Goal: Task Accomplishment & Management: Use online tool/utility

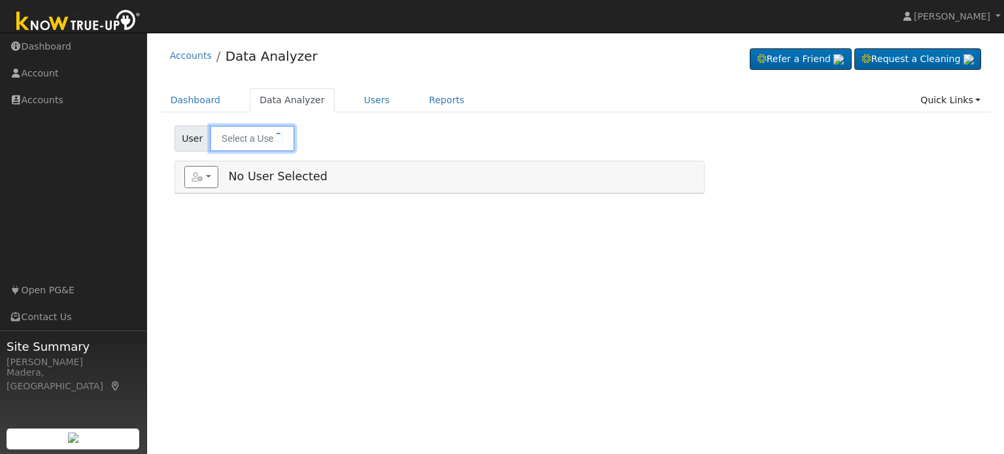
type input "[PERSON_NAME]"
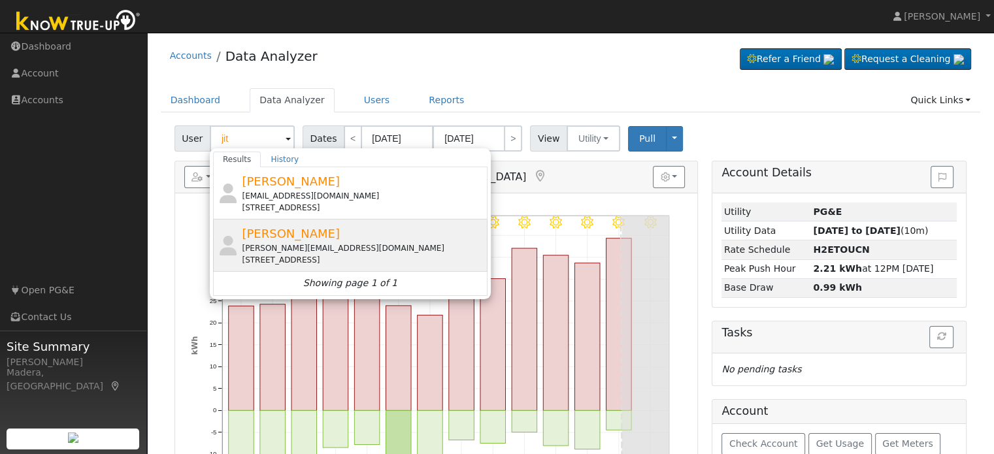
click at [295, 258] on div "956 Highland Road West, Madera, CA 93636" at bounding box center [363, 260] width 242 height 12
type input "[PERSON_NAME]"
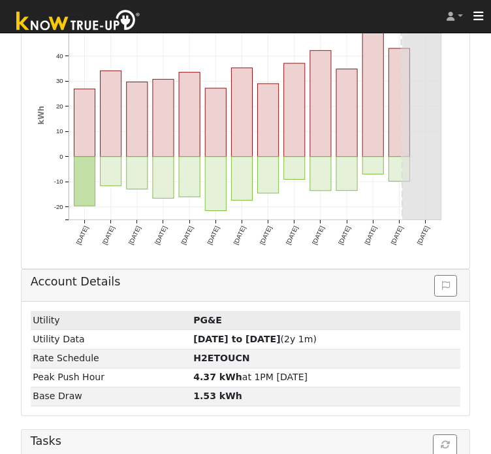
scroll to position [420, 0]
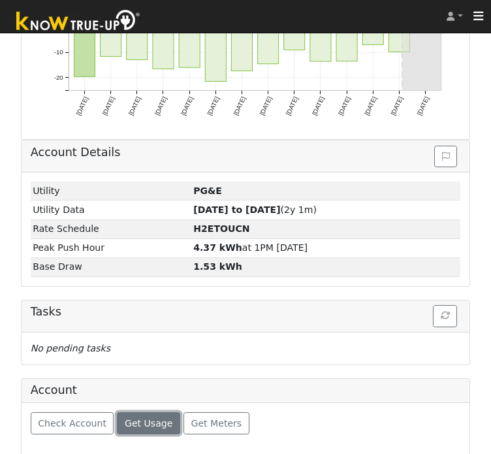
click at [152, 418] on span "Get Usage" at bounding box center [149, 423] width 48 height 10
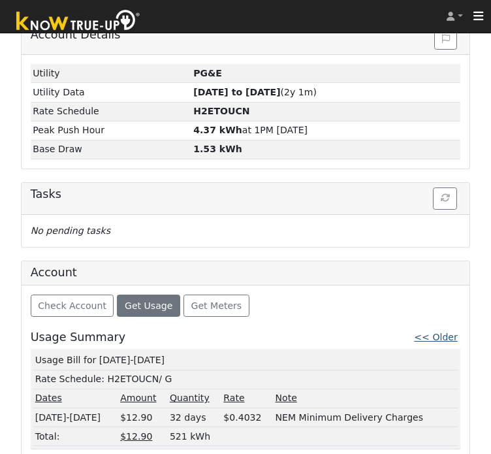
click at [444, 332] on link "<< Older" at bounding box center [435, 337] width 43 height 10
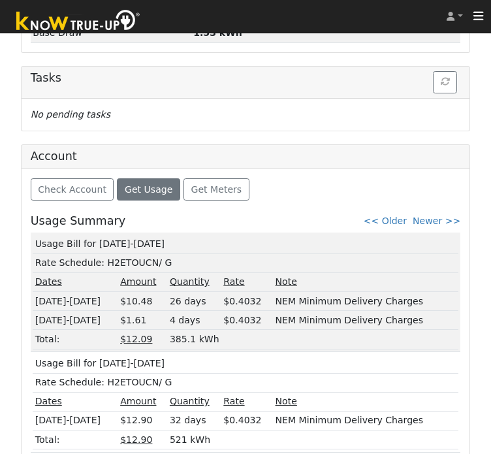
scroll to position [656, 0]
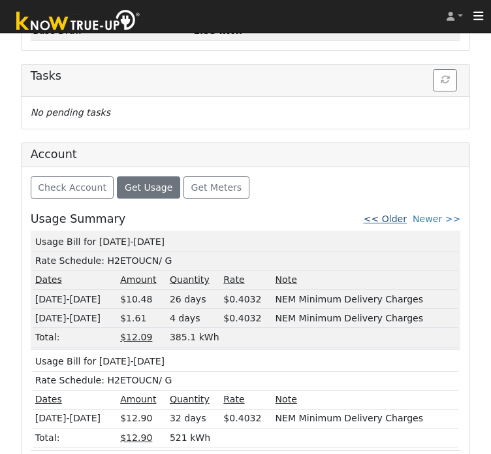
click at [393, 214] on link "<< Older" at bounding box center [385, 219] width 43 height 10
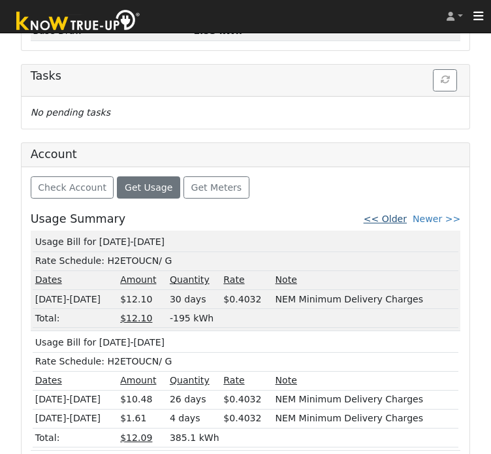
click at [402, 214] on link "<< Older" at bounding box center [385, 219] width 43 height 10
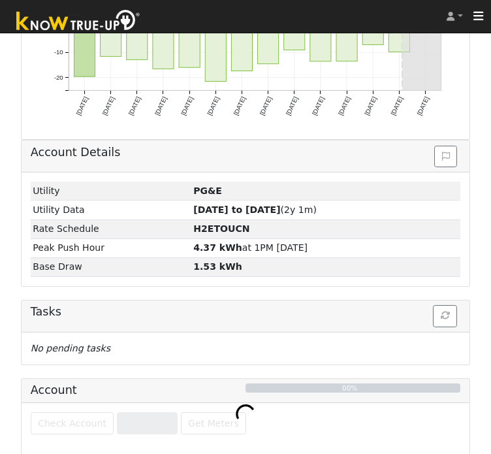
scroll to position [638, 0]
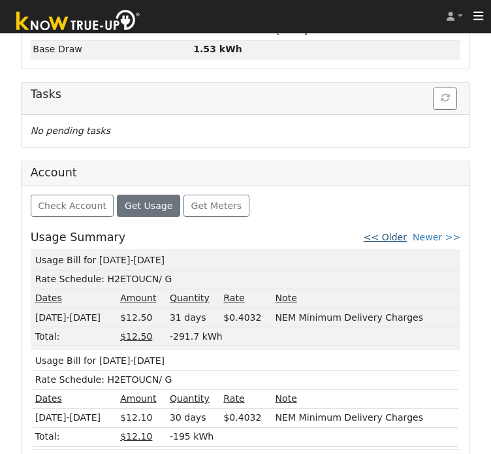
click at [389, 235] on link "<< Older" at bounding box center [385, 237] width 43 height 10
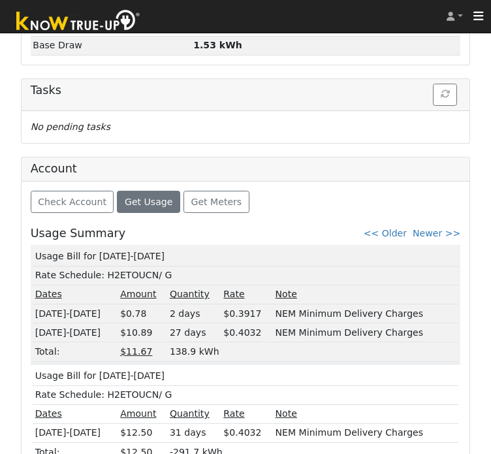
scroll to position [646, 0]
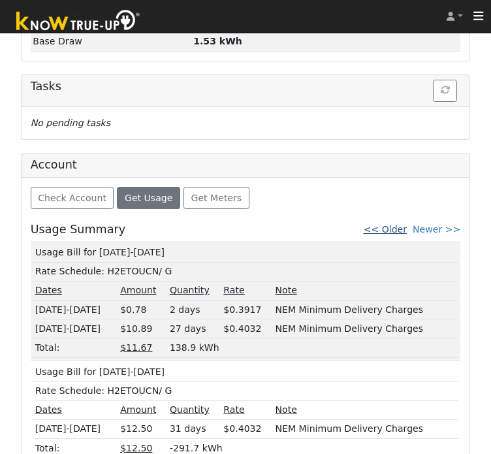
click at [397, 224] on link "<< Older" at bounding box center [385, 229] width 43 height 10
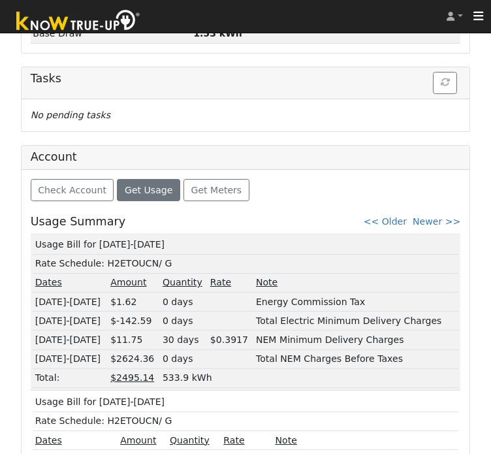
scroll to position [713, 0]
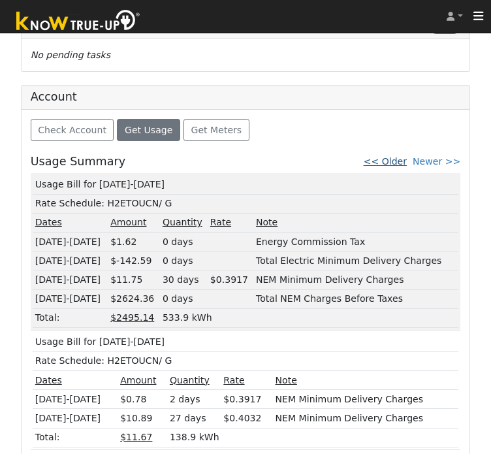
click at [393, 156] on link "<< Older" at bounding box center [385, 161] width 43 height 10
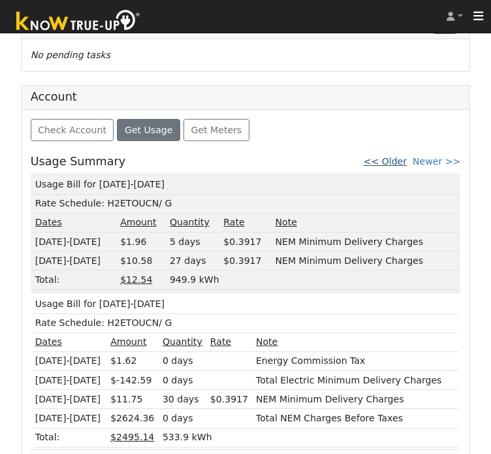
click at [394, 156] on link "<< Older" at bounding box center [385, 161] width 43 height 10
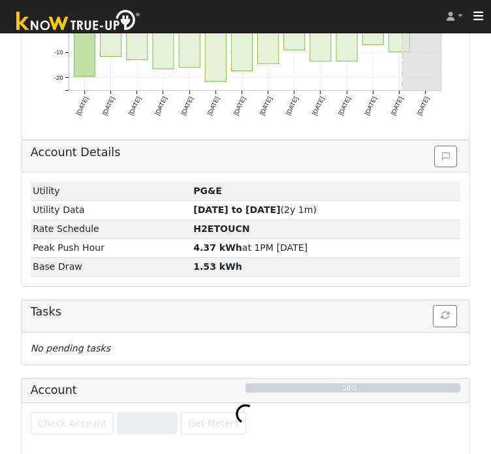
scroll to position [656, 0]
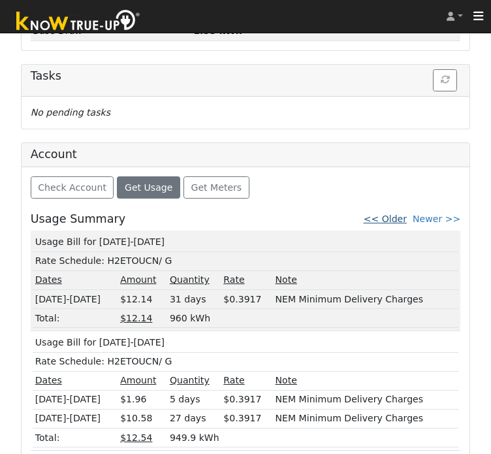
click at [399, 214] on link "<< Older" at bounding box center [385, 219] width 43 height 10
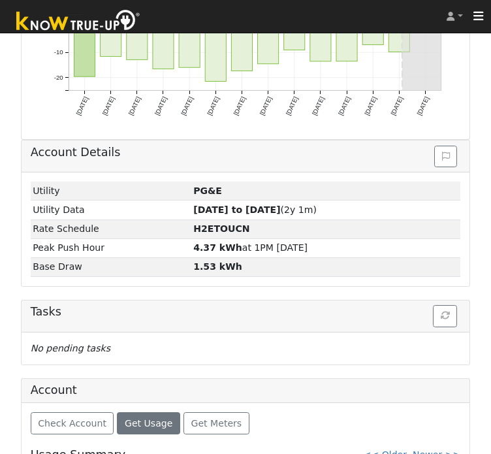
scroll to position [638, 0]
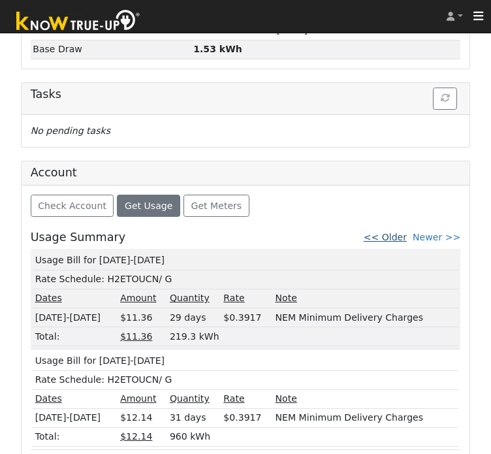
click at [403, 233] on link "<< Older" at bounding box center [385, 237] width 43 height 10
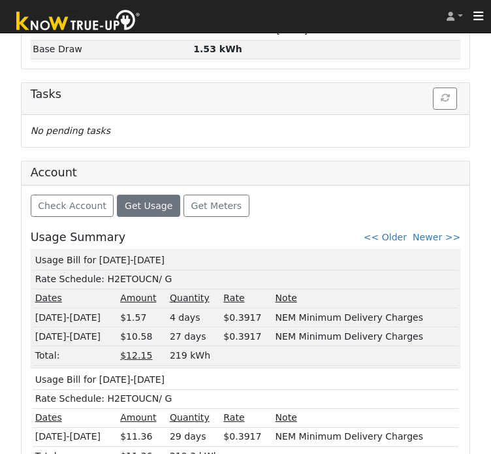
scroll to position [656, 0]
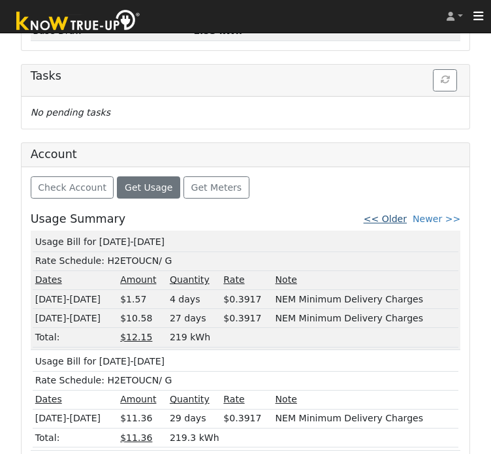
click at [397, 214] on link "<< Older" at bounding box center [385, 219] width 43 height 10
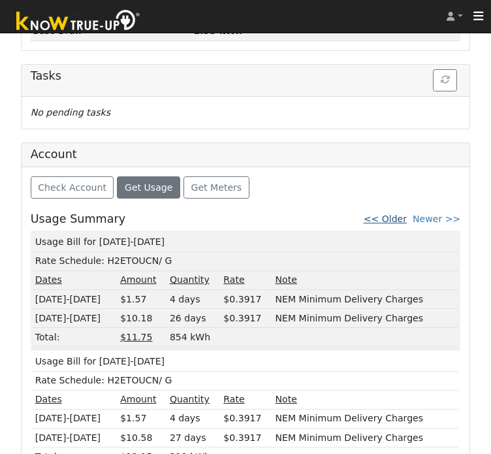
click at [393, 216] on link "<< Older" at bounding box center [385, 219] width 43 height 10
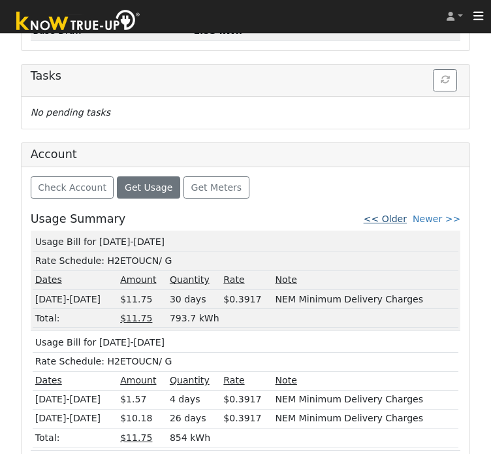
click at [401, 214] on link "<< Older" at bounding box center [385, 219] width 43 height 10
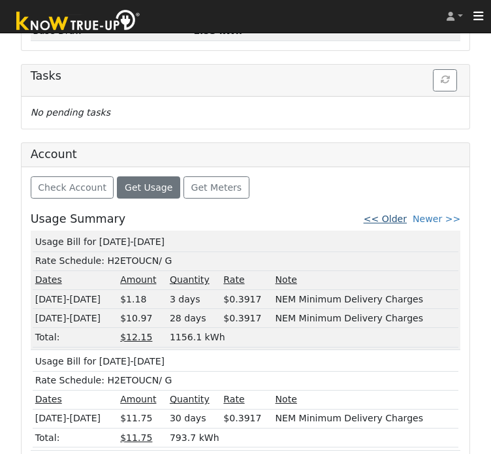
click at [402, 215] on link "<< Older" at bounding box center [385, 219] width 43 height 10
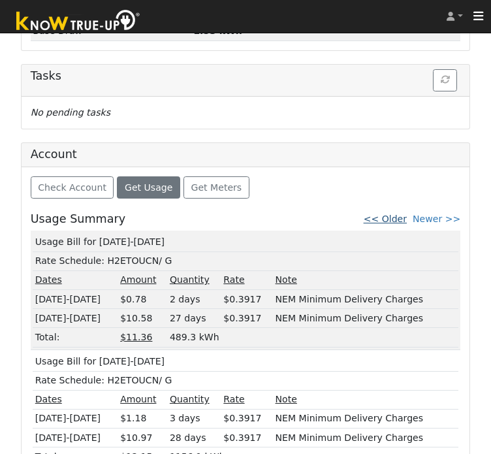
click at [405, 216] on link "<< Older" at bounding box center [385, 219] width 43 height 10
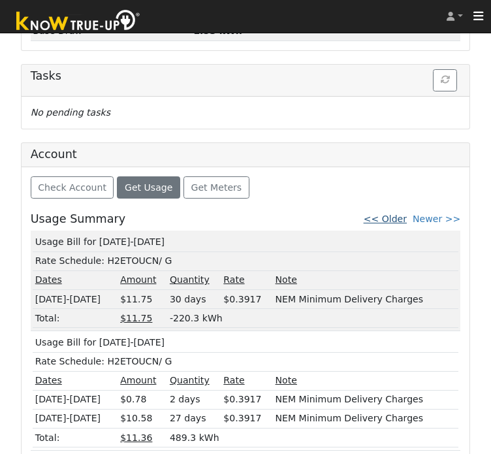
click at [404, 217] on link "<< Older" at bounding box center [385, 219] width 43 height 10
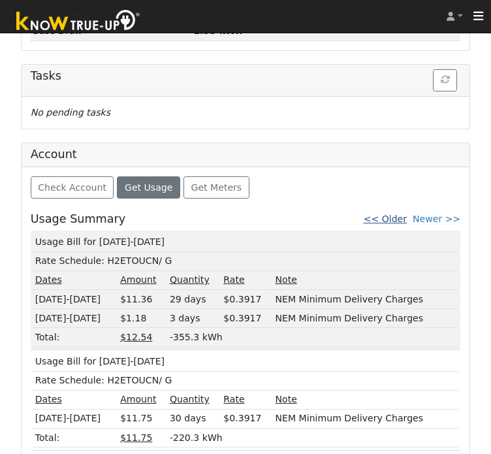
click at [405, 214] on link "<< Older" at bounding box center [385, 219] width 43 height 10
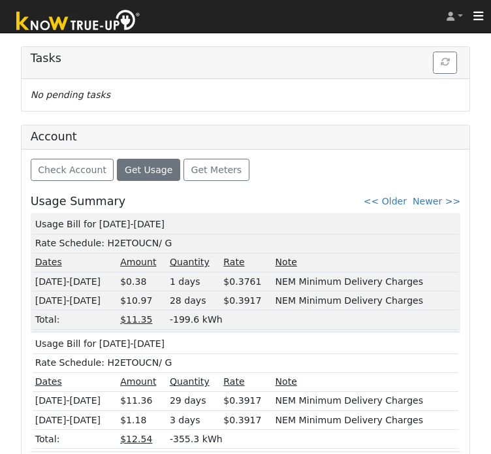
scroll to position [675, 0]
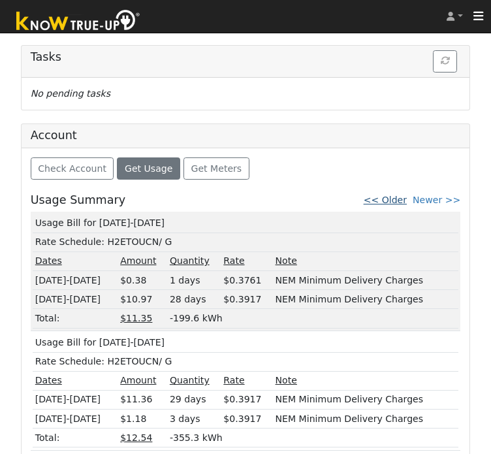
click at [393, 198] on link "<< Older" at bounding box center [385, 200] width 43 height 10
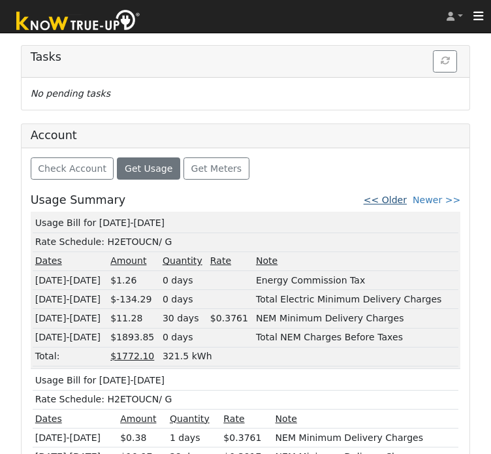
click at [399, 195] on link "<< Older" at bounding box center [385, 200] width 43 height 10
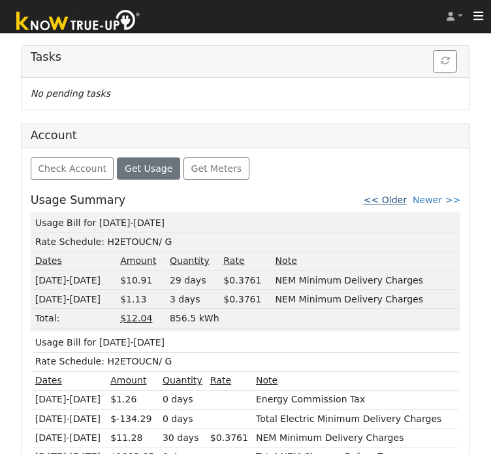
click at [399, 195] on link "<< Older" at bounding box center [385, 200] width 43 height 10
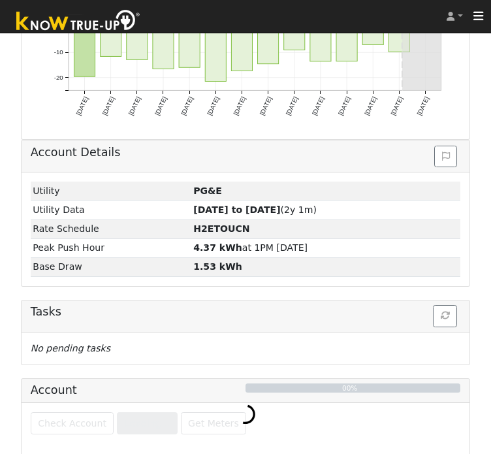
scroll to position [656, 0]
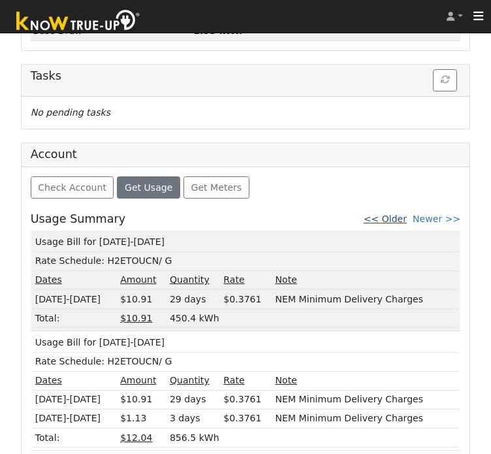
click at [402, 214] on link "<< Older" at bounding box center [385, 219] width 43 height 10
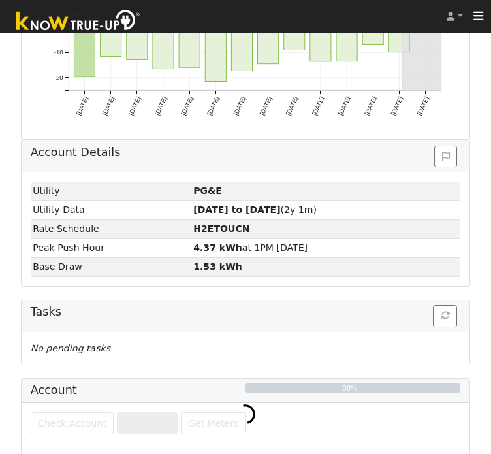
scroll to position [638, 0]
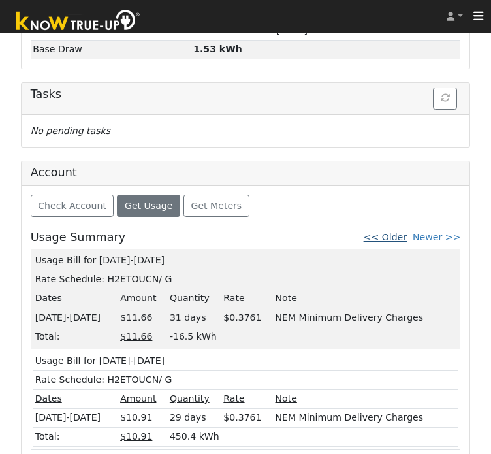
click at [387, 232] on link "<< Older" at bounding box center [385, 237] width 43 height 10
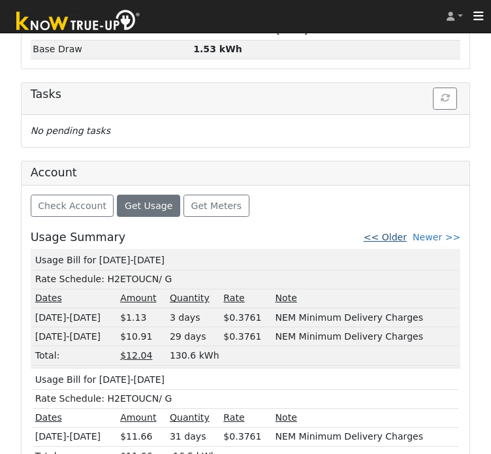
click at [402, 232] on link "<< Older" at bounding box center [385, 237] width 43 height 10
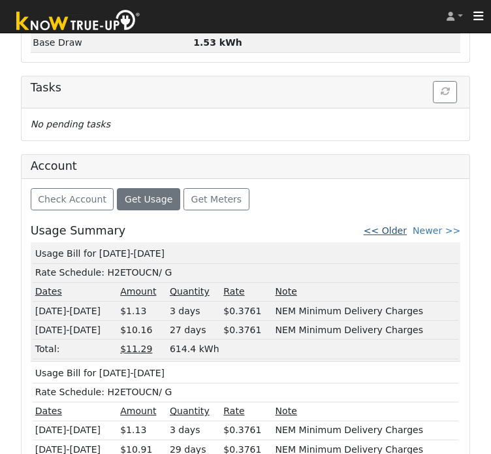
click at [407, 231] on link "<< Older" at bounding box center [385, 230] width 43 height 10
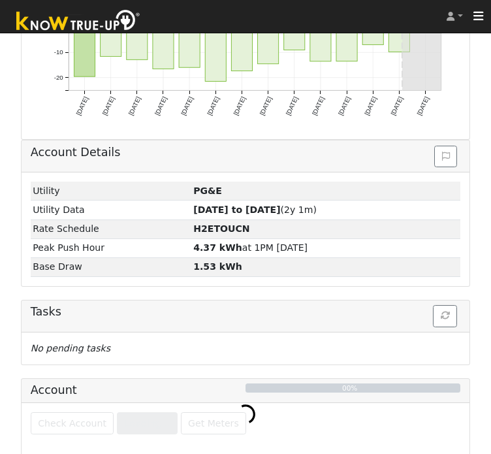
scroll to position [644, 0]
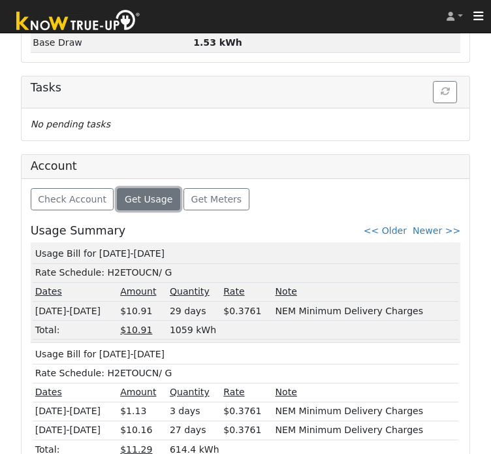
click at [133, 201] on span "Get Usage" at bounding box center [149, 199] width 48 height 10
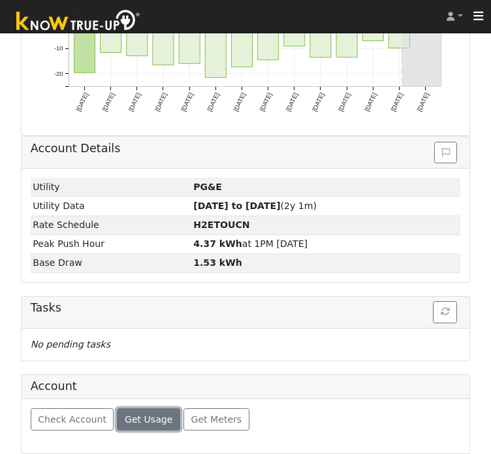
scroll to position [420, 0]
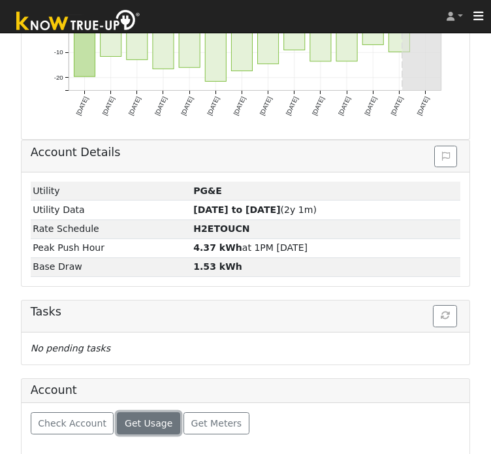
click at [127, 427] on button "Get Usage" at bounding box center [148, 423] width 63 height 22
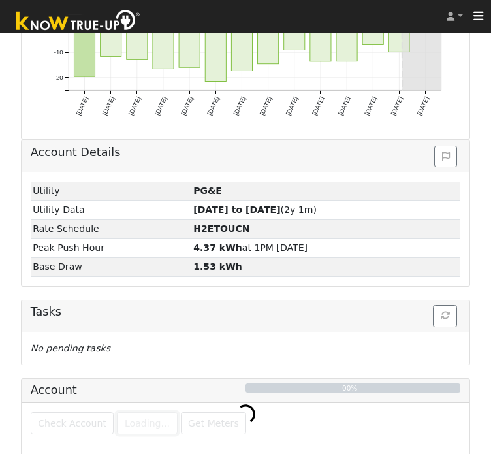
scroll to position [538, 0]
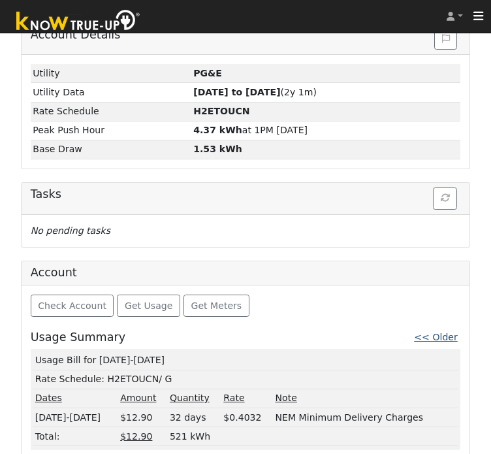
click at [450, 336] on link "<< Older" at bounding box center [435, 337] width 43 height 10
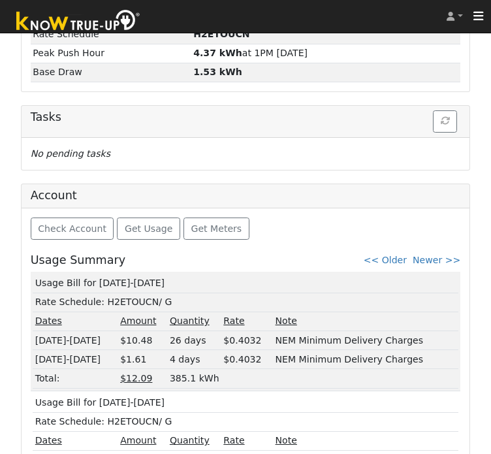
scroll to position [656, 0]
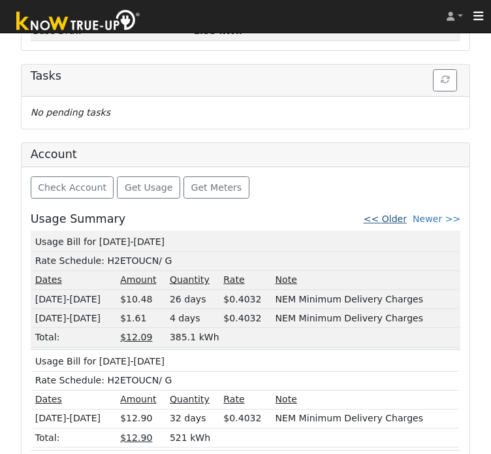
click at [401, 214] on link "<< Older" at bounding box center [385, 219] width 43 height 10
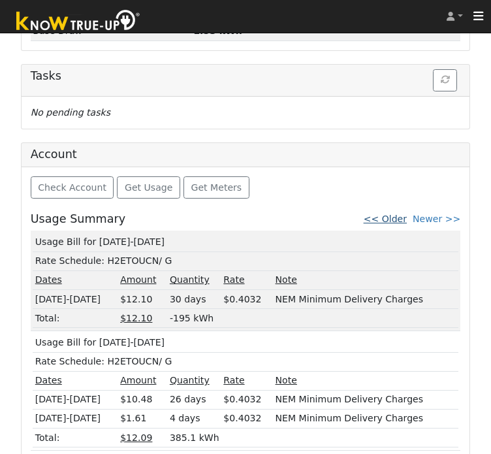
click at [404, 218] on link "<< Older" at bounding box center [385, 219] width 43 height 10
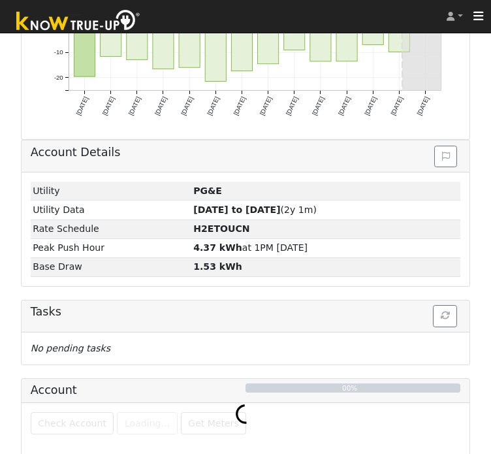
scroll to position [638, 0]
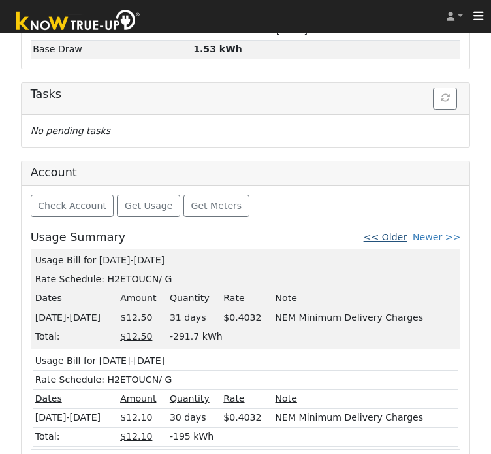
click at [395, 233] on link "<< Older" at bounding box center [385, 237] width 43 height 10
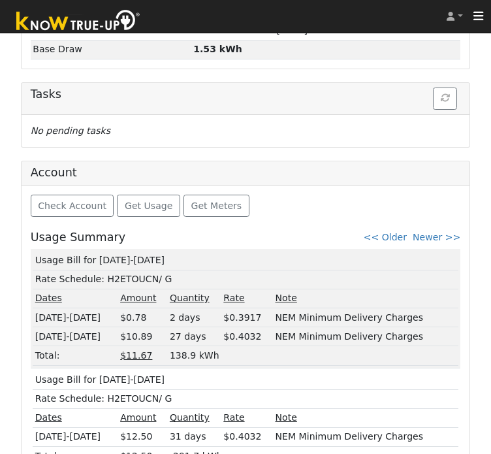
click at [395, 233] on link "<< Older" at bounding box center [385, 237] width 43 height 10
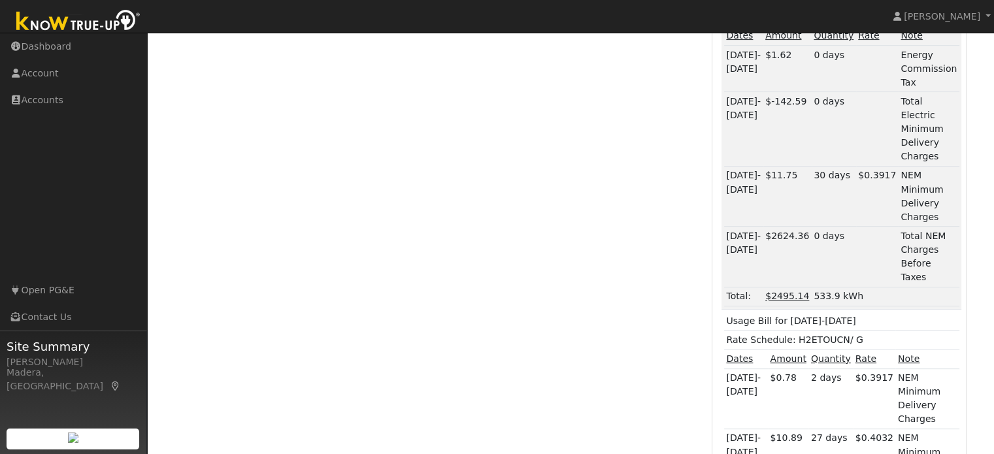
scroll to position [0, 0]
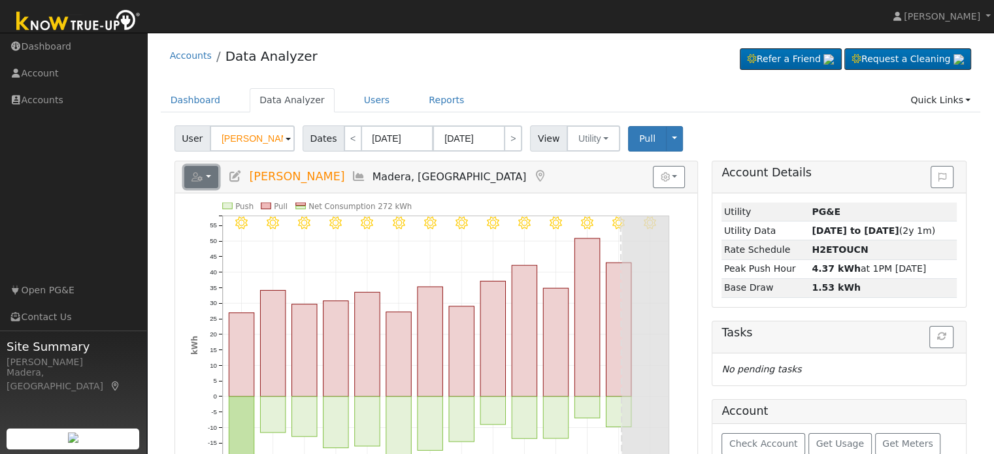
click at [206, 173] on button "button" at bounding box center [201, 177] width 35 height 22
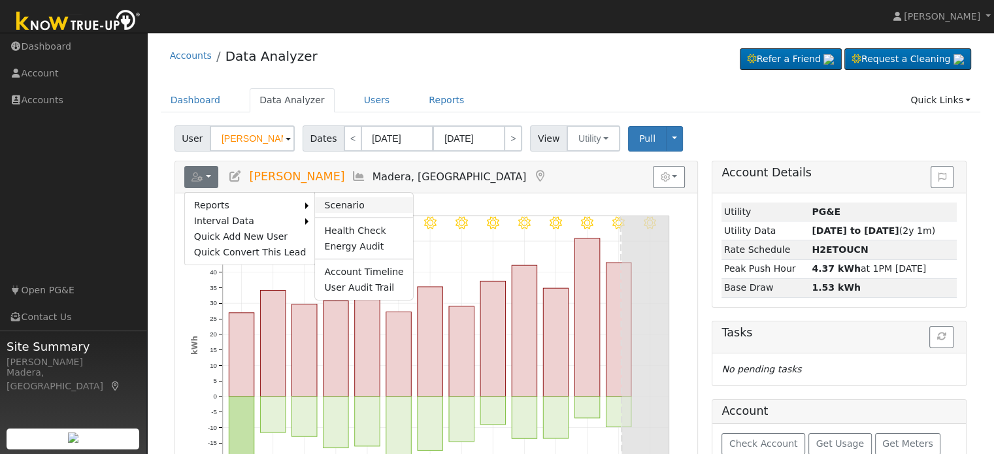
click at [334, 206] on link "Scenario" at bounding box center [363, 205] width 97 height 16
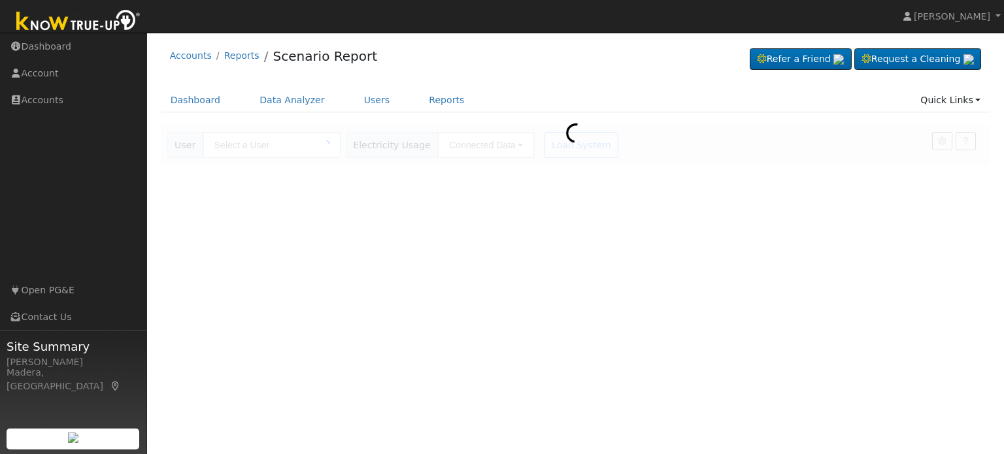
type input "[PERSON_NAME]"
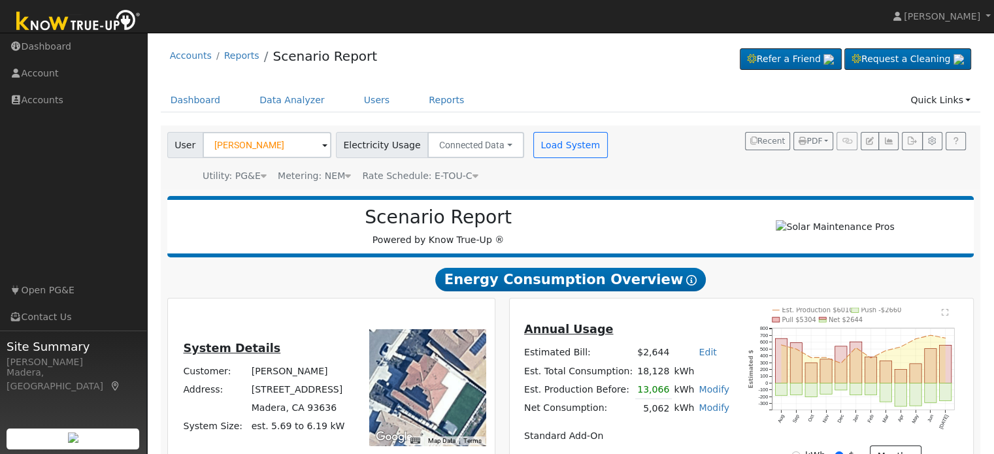
click at [699, 357] on link "Edit" at bounding box center [707, 352] width 18 height 10
type input "2495"
click at [695, 302] on div "Scenario Report Powered by Know True-Up ® Energy Consumption Overview Show Help…" at bounding box center [571, 442] width 820 height 506
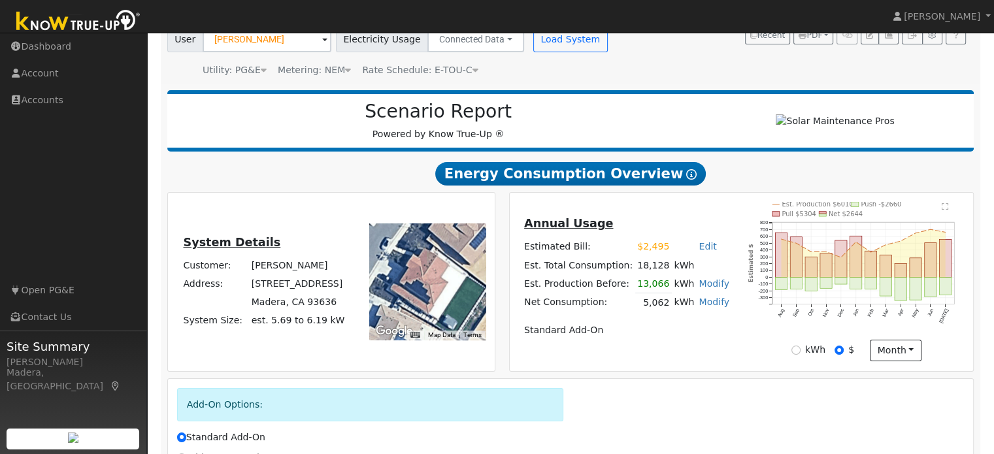
scroll to position [106, 0]
click at [708, 306] on link "Modify" at bounding box center [713, 301] width 31 height 10
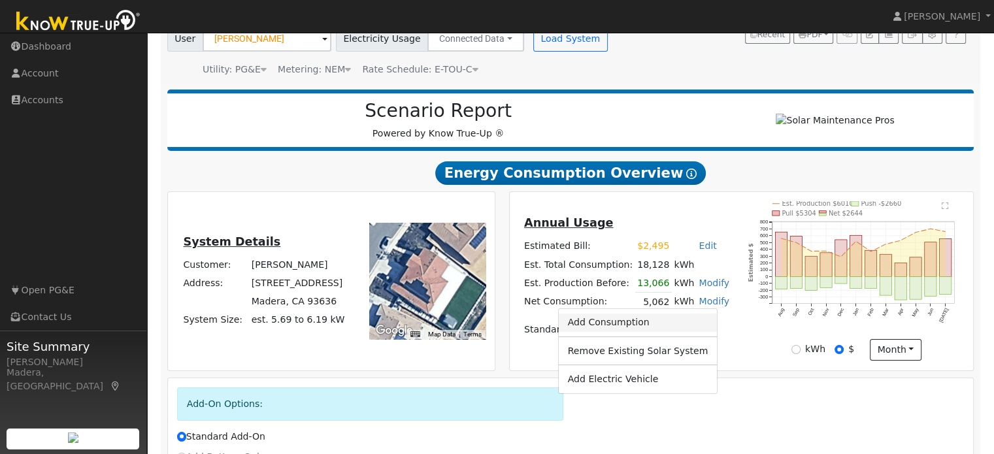
click at [660, 331] on link "Add Consumption" at bounding box center [637, 323] width 159 height 18
type input "5062"
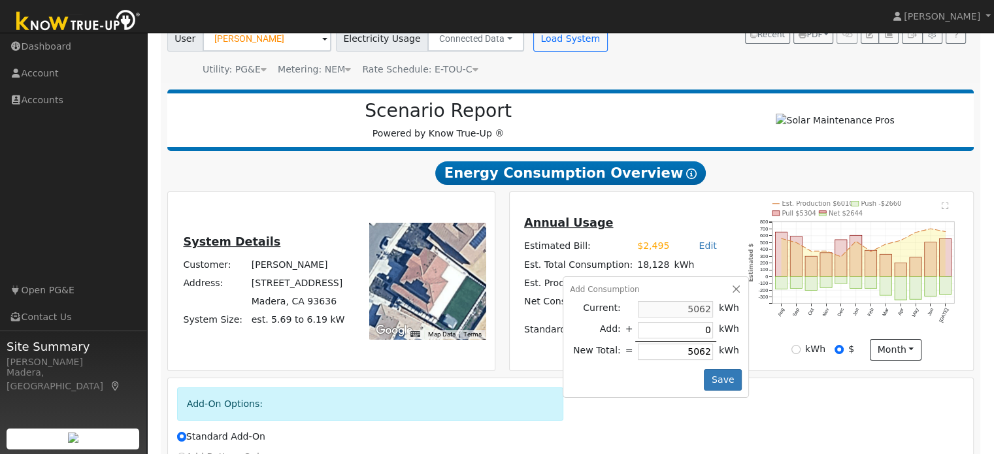
drag, startPoint x: 668, startPoint y: 359, endPoint x: 758, endPoint y: 357, distance: 89.5
click at [758, 357] on div "Annual Usage Estimated Bill: $2,495 Edit Estimated Bill $ 2495 Annual Est. Tota…" at bounding box center [741, 280] width 459 height 159
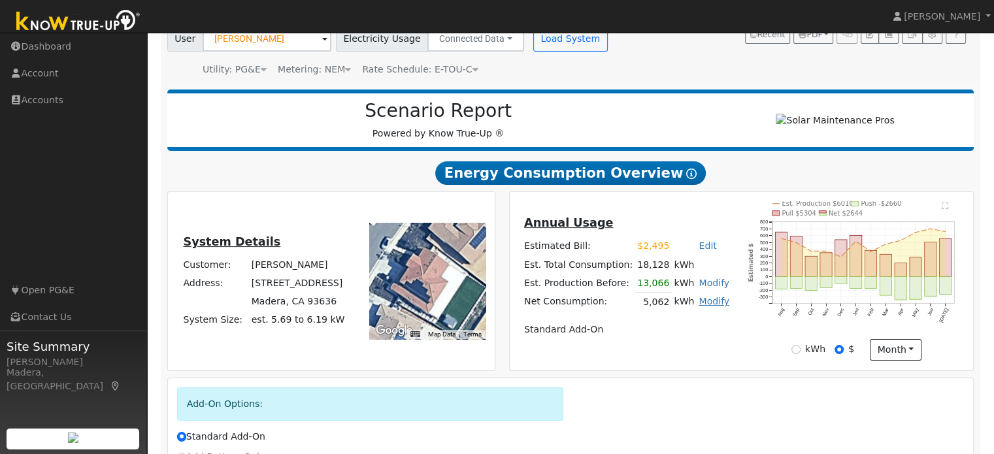
click at [703, 306] on link "Modify" at bounding box center [713, 301] width 31 height 10
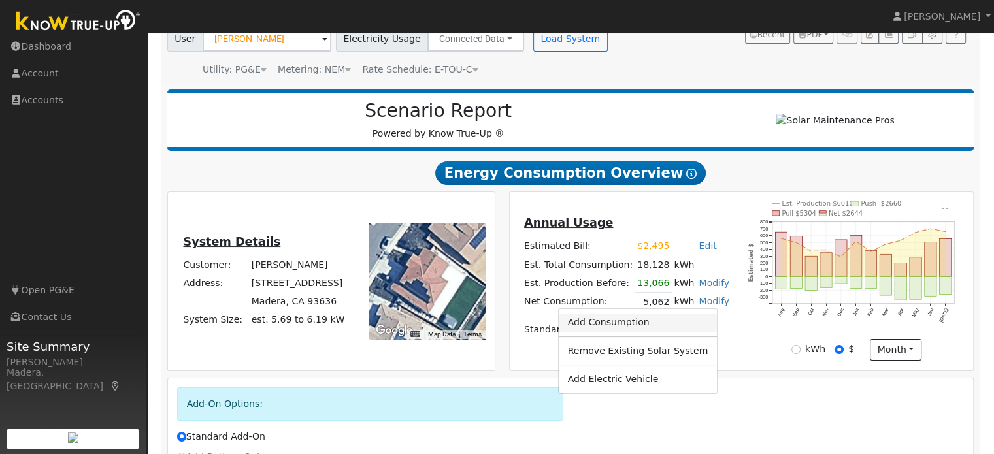
click at [625, 329] on link "Add Consumption" at bounding box center [637, 323] width 159 height 18
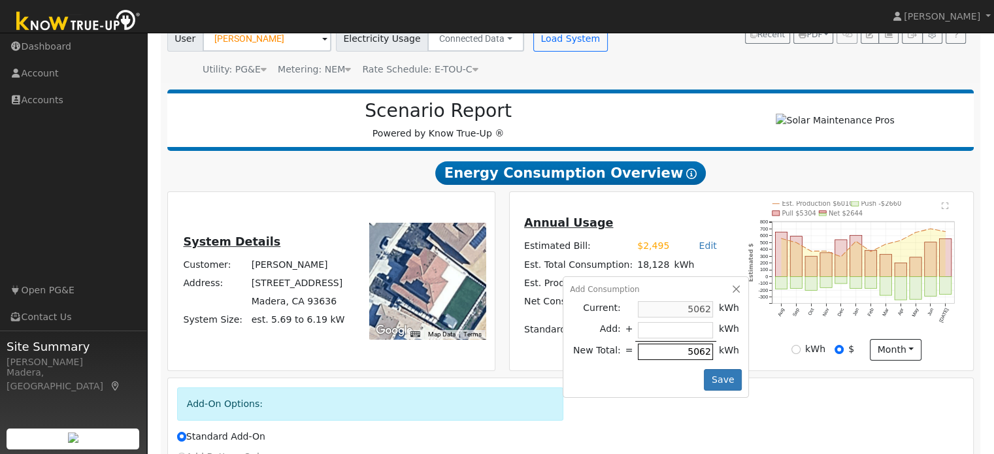
click at [672, 354] on input "5062" at bounding box center [675, 352] width 75 height 16
type input "-4556"
type input "506"
type input "-5012"
type input "50"
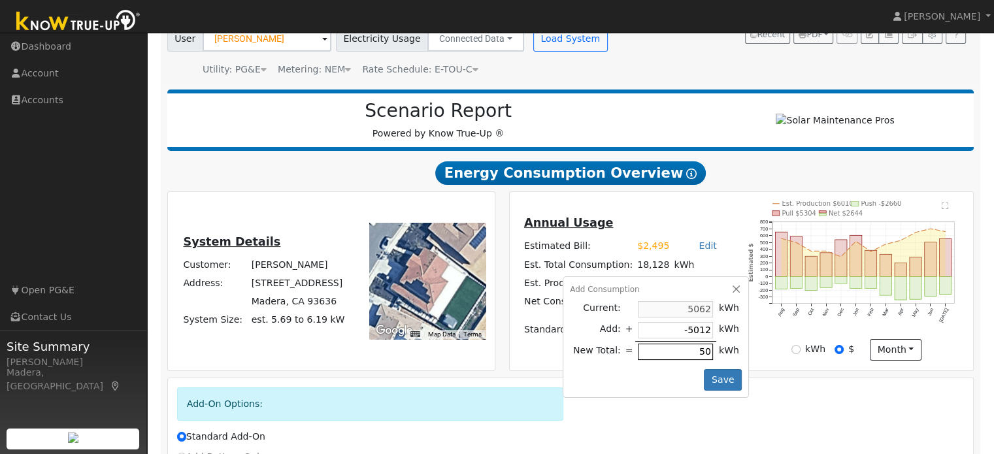
type input "-4554"
type input "508"
type input "26"
type input "5088"
click at [716, 378] on button "Save" at bounding box center [723, 380] width 38 height 22
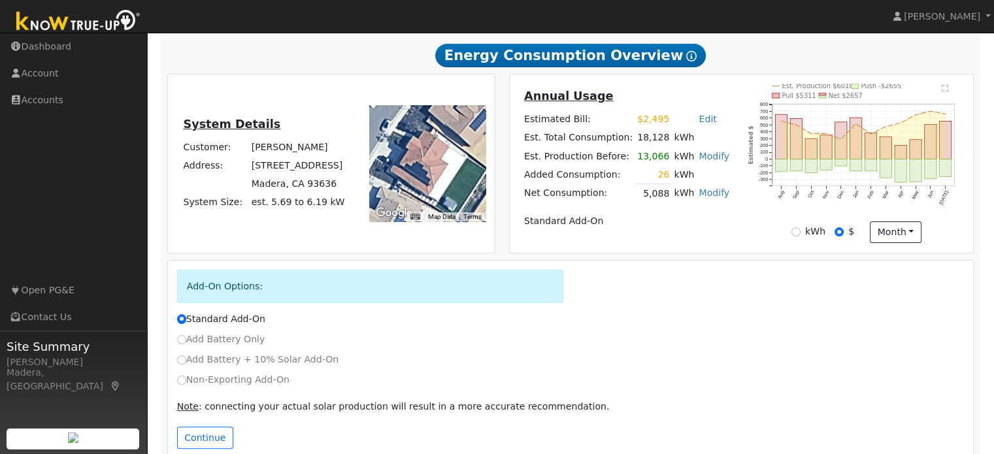
scroll to position [252, 0]
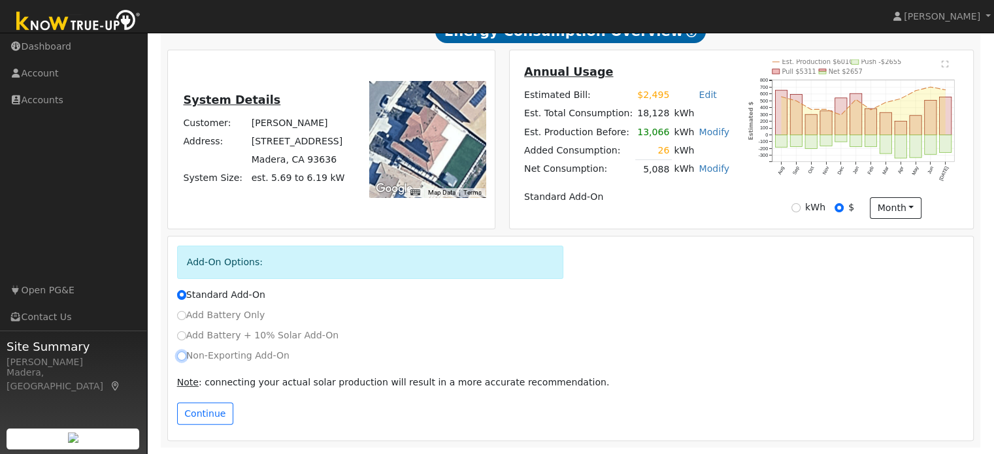
click at [178, 357] on input "Non-Exporting Add-On" at bounding box center [181, 356] width 9 height 9
radio input "true"
radio input "false"
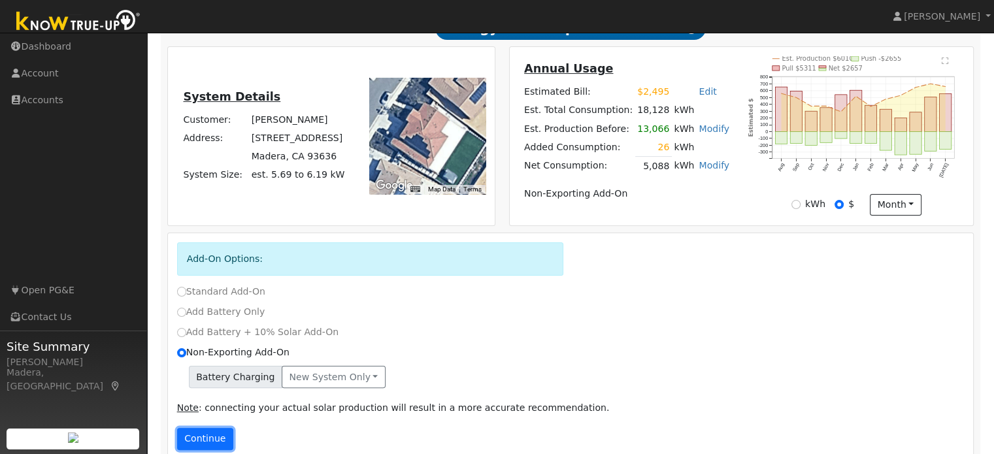
click at [212, 438] on button "Continue" at bounding box center [205, 439] width 56 height 22
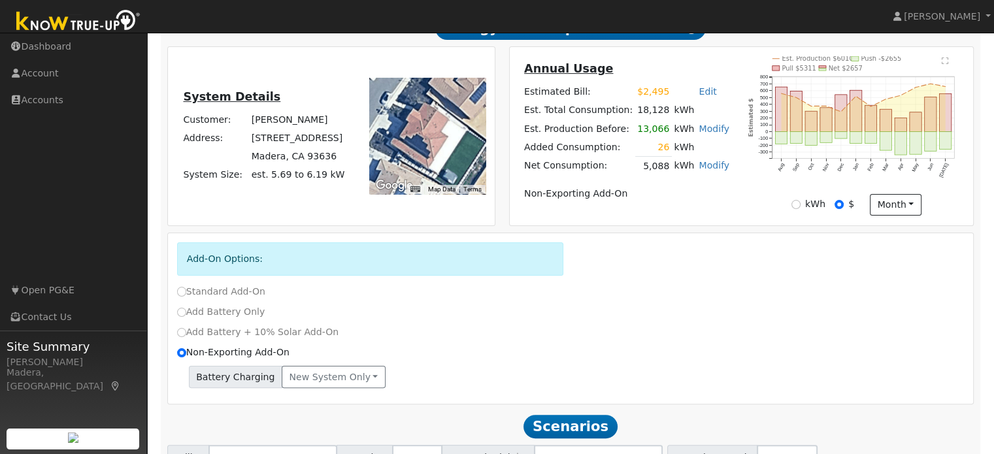
scroll to position [366, 0]
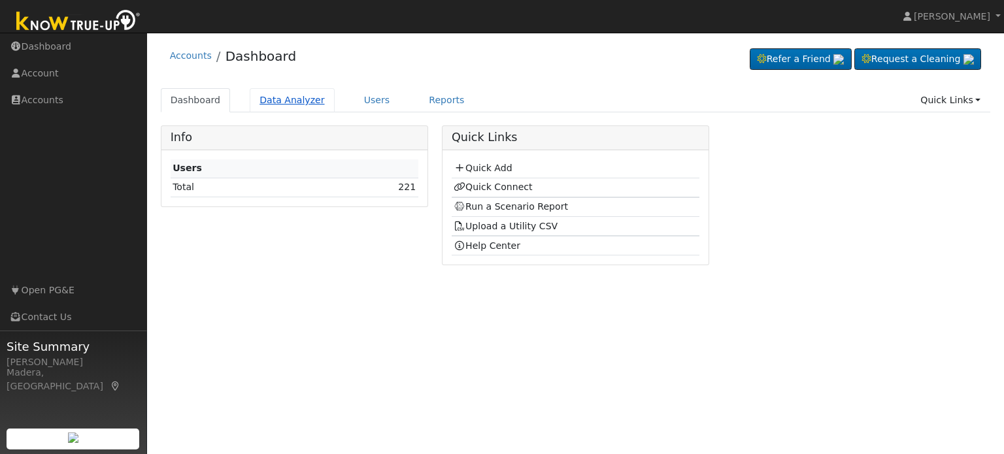
click at [276, 106] on link "Data Analyzer" at bounding box center [292, 100] width 85 height 24
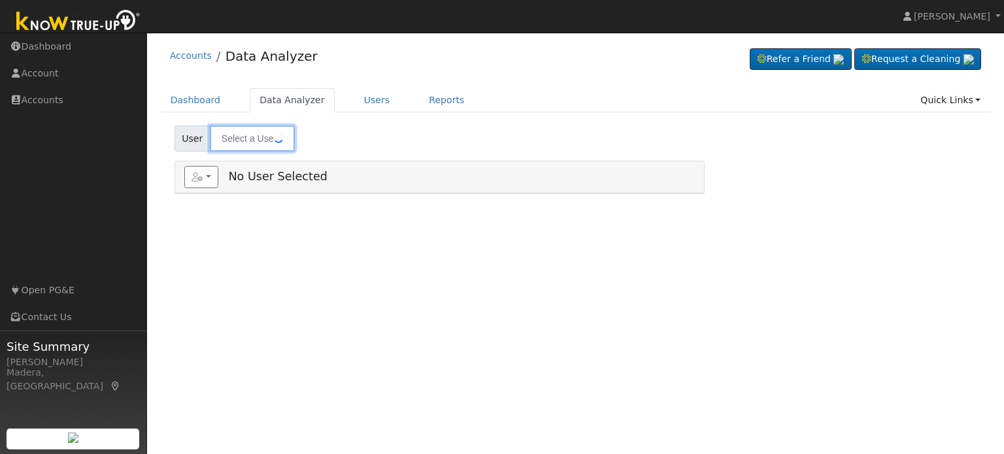
type input "[PERSON_NAME]"
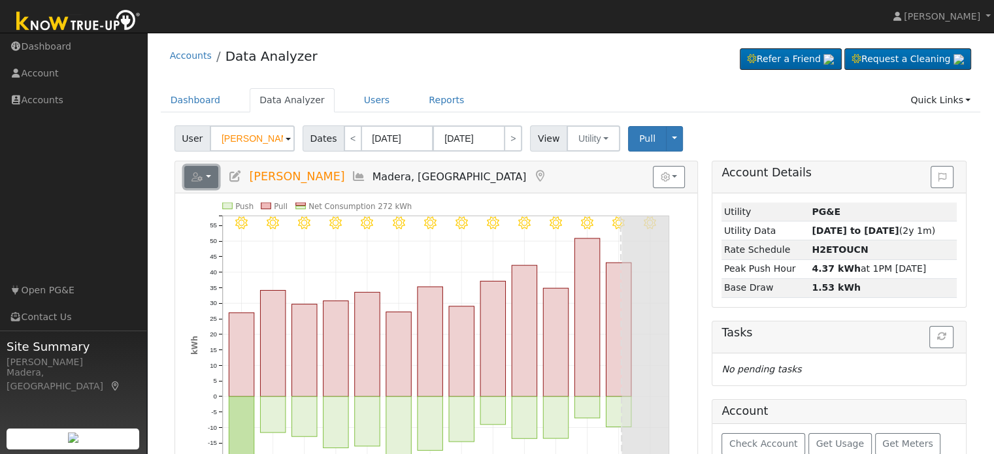
click at [198, 182] on button "button" at bounding box center [201, 177] width 35 height 22
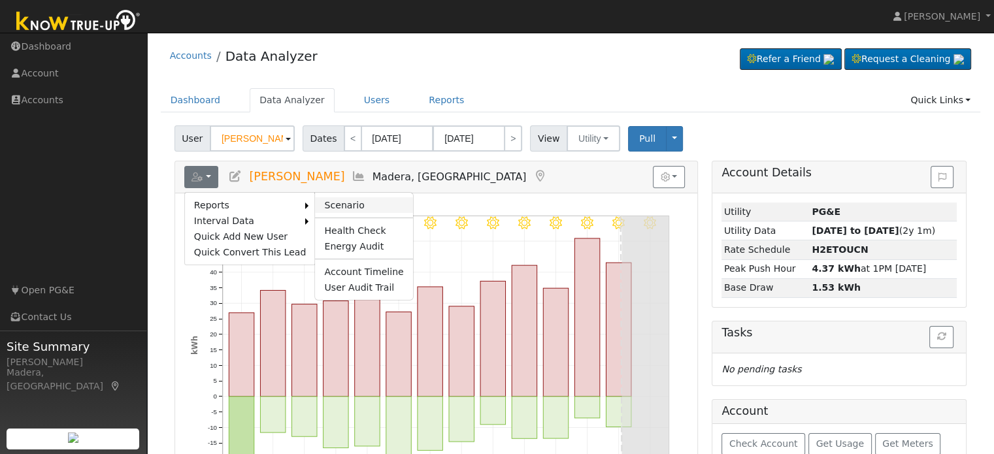
click at [348, 207] on link "Scenario" at bounding box center [363, 205] width 97 height 16
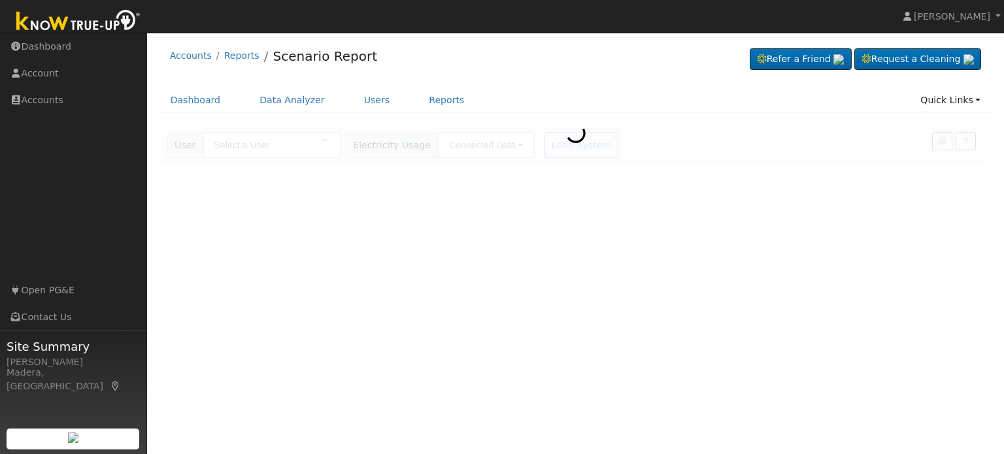
type input "[PERSON_NAME]"
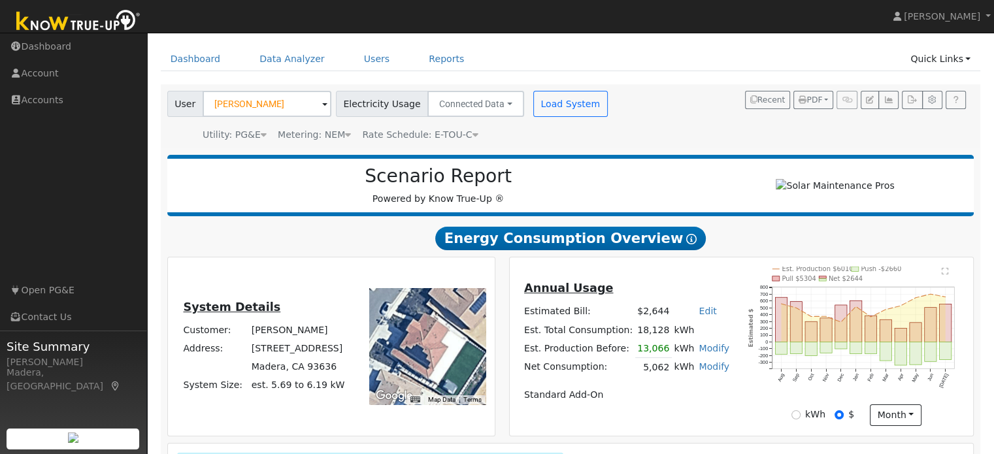
scroll to position [36, 0]
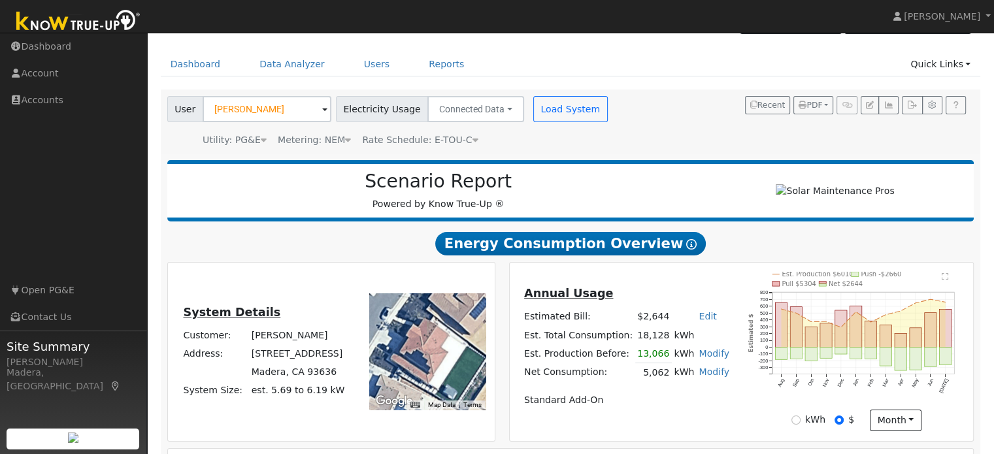
click at [703, 373] on link "Modify" at bounding box center [713, 372] width 31 height 10
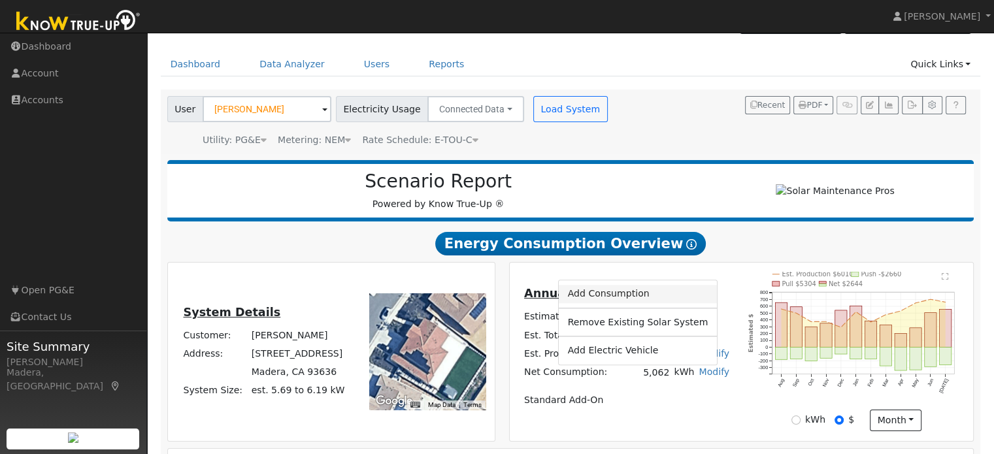
click at [608, 297] on link "Add Consumption" at bounding box center [637, 294] width 159 height 18
type input "5062"
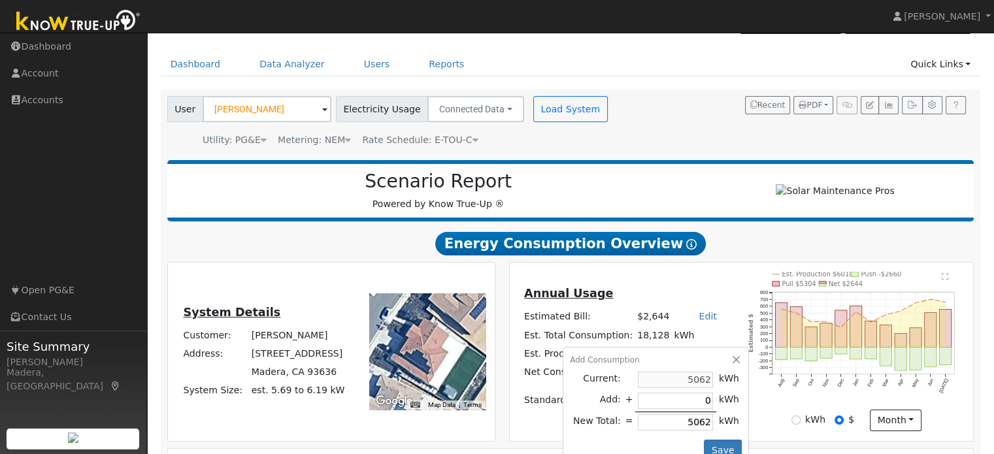
drag, startPoint x: 651, startPoint y: 420, endPoint x: 742, endPoint y: 419, distance: 91.5
click at [742, 419] on div "Annual Usage Estimated Bill: $2,644 Edit Estimated Bill $ Annual Est. Total Con…" at bounding box center [741, 351] width 459 height 159
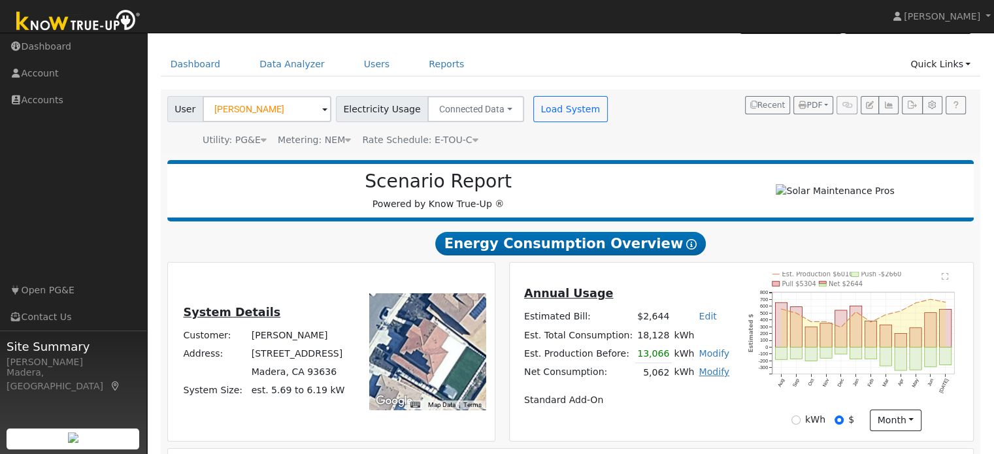
click at [702, 374] on link "Modify" at bounding box center [713, 372] width 31 height 10
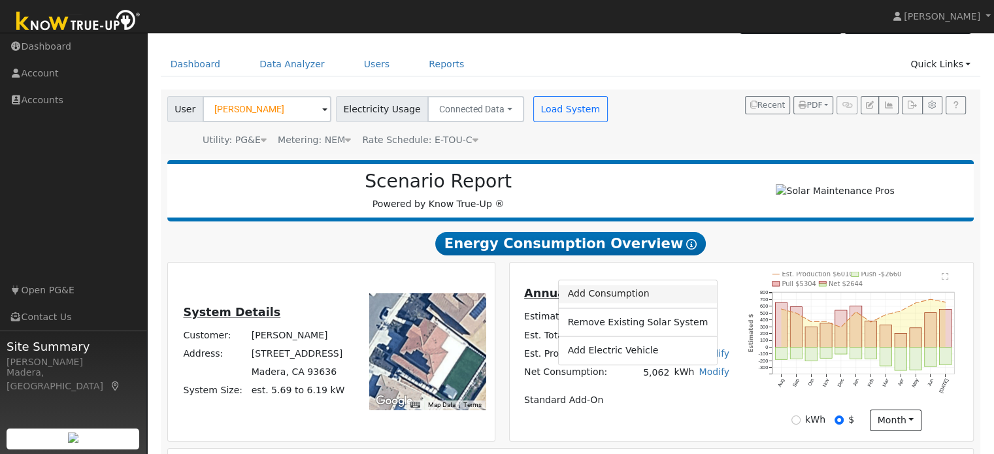
click at [648, 300] on link "Add Consumption" at bounding box center [637, 294] width 159 height 18
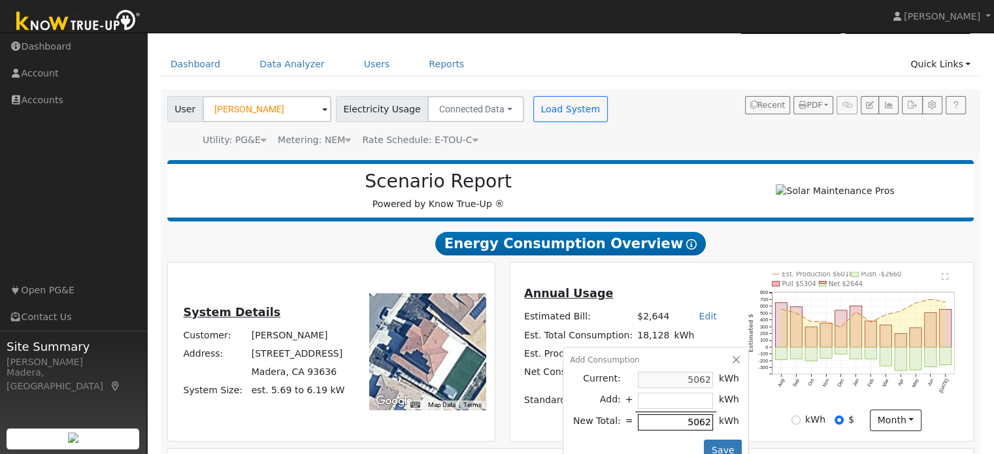
click at [687, 425] on input "5062" at bounding box center [675, 422] width 75 height 16
type input "-4556"
type input "506"
type input "-5012"
type input "50"
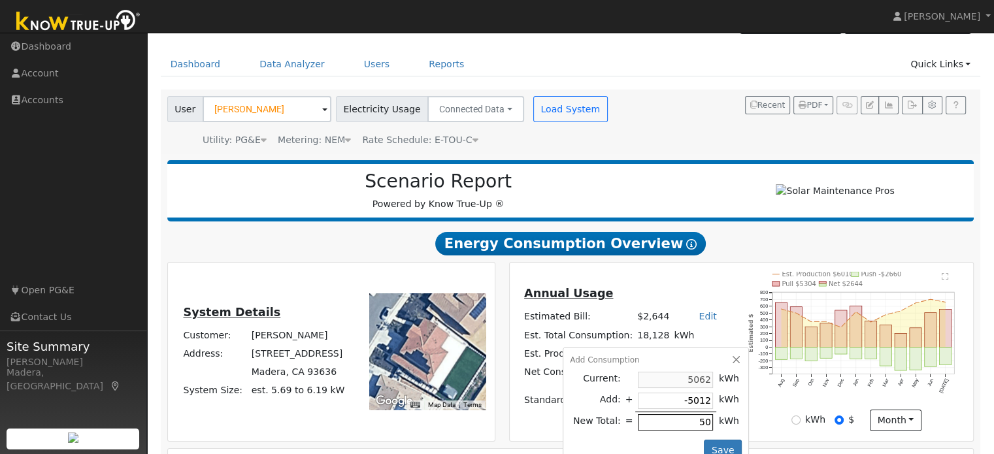
type input "-4554"
type input "508"
type input "26"
type input "5088"
click at [711, 446] on button "Save" at bounding box center [723, 451] width 38 height 22
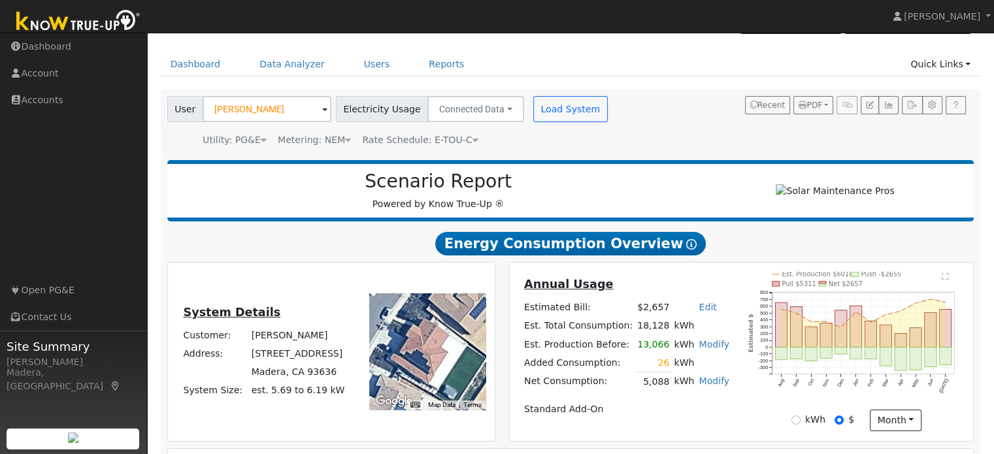
click at [698, 312] on link "Edit" at bounding box center [707, 307] width 18 height 10
type input "2495"
click at [723, 297] on div "Annual Usage Estimated Bill: $2,657 Edit Estimated Bill $ 2495 Annual Est. Tota…" at bounding box center [626, 352] width 229 height 152
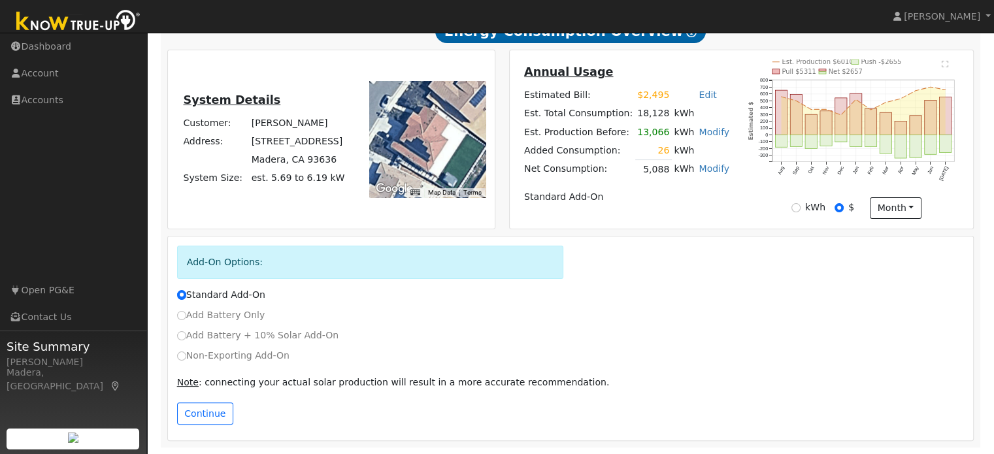
click at [713, 288] on div "Standard Add-On" at bounding box center [570, 295] width 801 height 14
